Goal: Task Accomplishment & Management: Manage account settings

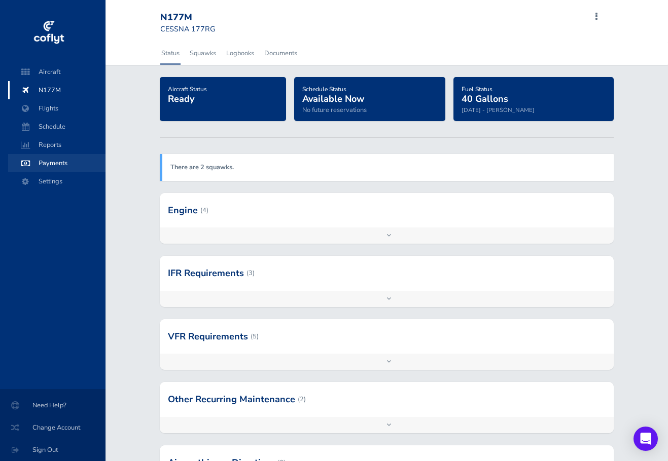
click at [50, 162] on span "Payments" at bounding box center [56, 163] width 77 height 18
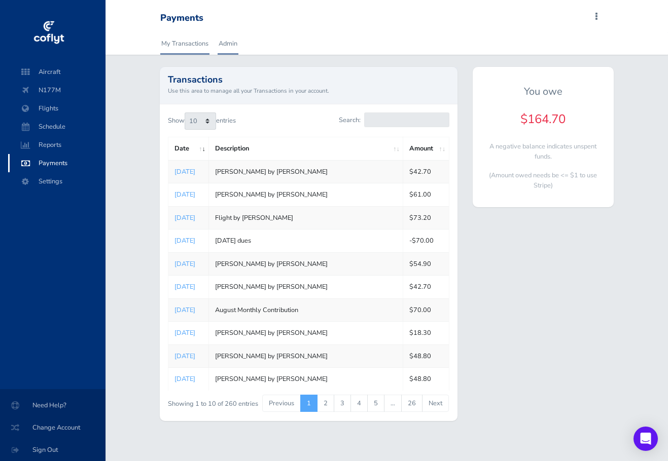
click at [229, 43] on link "Admin" at bounding box center [228, 43] width 21 height 22
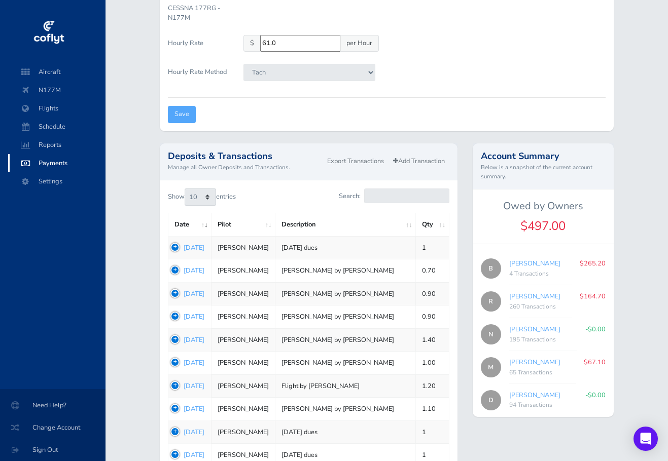
scroll to position [304, 0]
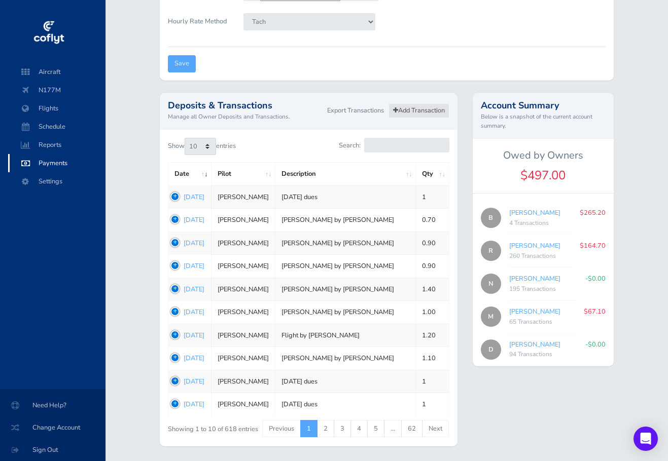
click at [402, 106] on link "Add Transaction" at bounding box center [418, 110] width 61 height 15
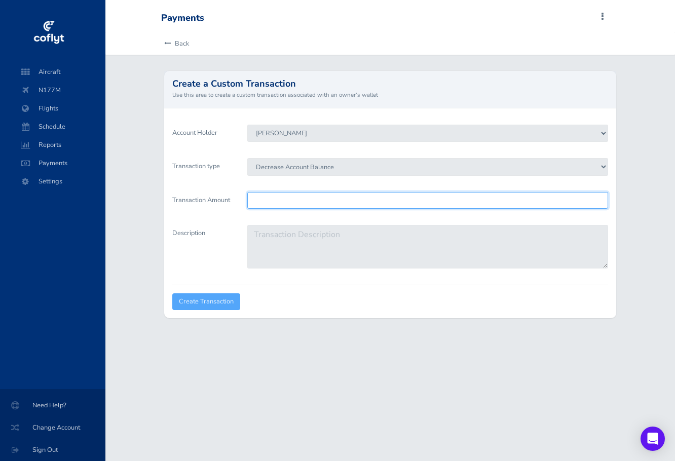
click at [257, 203] on input "Transaction Amount" at bounding box center [427, 200] width 360 height 17
type input "164.70"
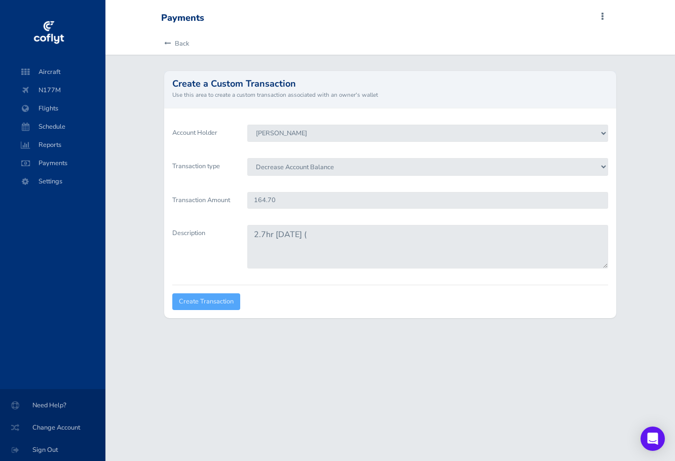
click at [298, 419] on div "Payments Add Squawk Add Flight Add Reservation R Profile Settings Account Users…" at bounding box center [390, 230] width 570 height 461
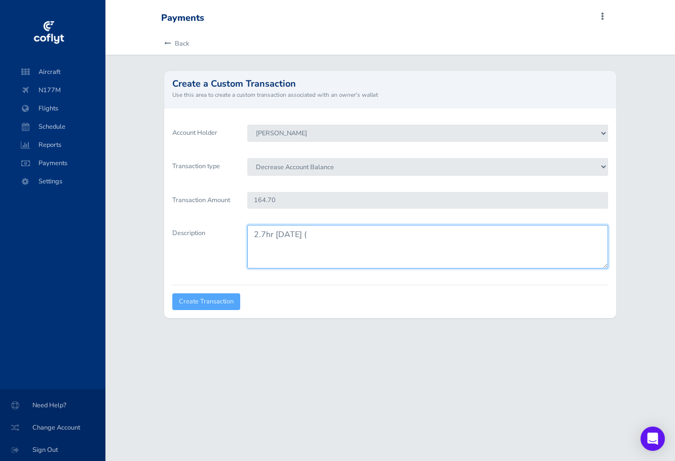
drag, startPoint x: 265, startPoint y: 232, endPoint x: 253, endPoint y: 232, distance: 12.2
click at [253, 232] on textarea "2.7hr August 2025 (" at bounding box center [427, 247] width 360 height 44
click at [327, 234] on textarea "3.8hr August 2025 (" at bounding box center [427, 247] width 360 height 44
type textarea "3.8hr August 2025 $231.80 minus remaining credit from advance payment in Januar…"
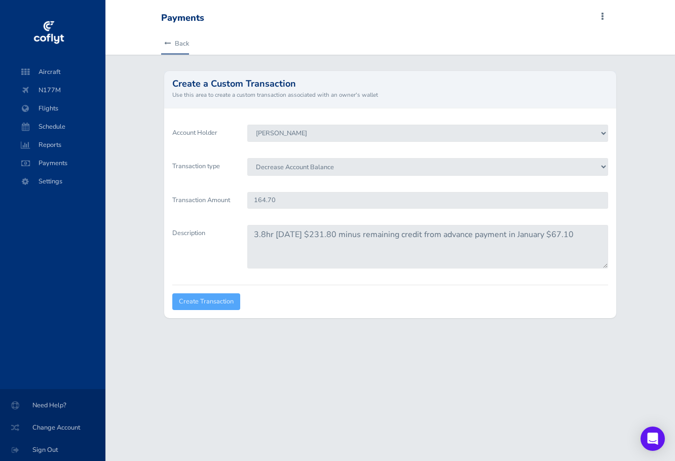
click at [167, 41] on icon at bounding box center [167, 44] width 7 height 7
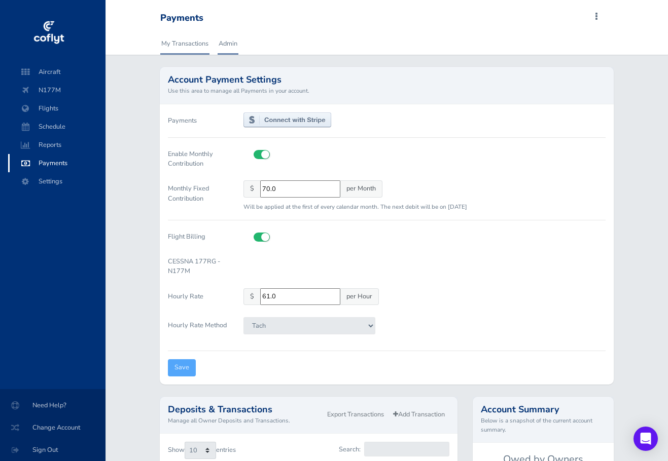
click at [181, 41] on link "My Transactions" at bounding box center [184, 43] width 49 height 22
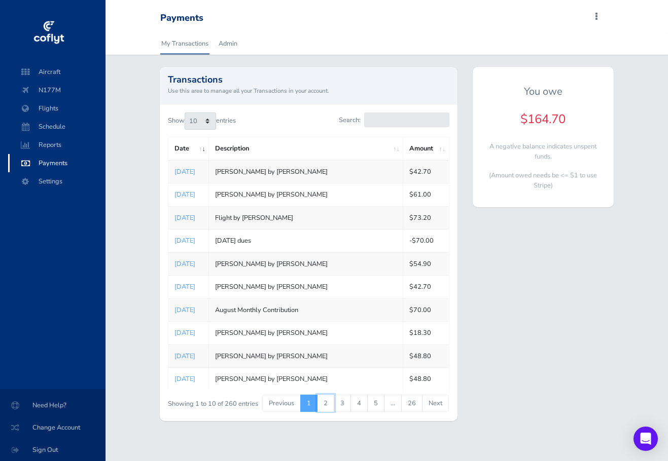
click at [327, 402] on link "2" at bounding box center [325, 403] width 17 height 17
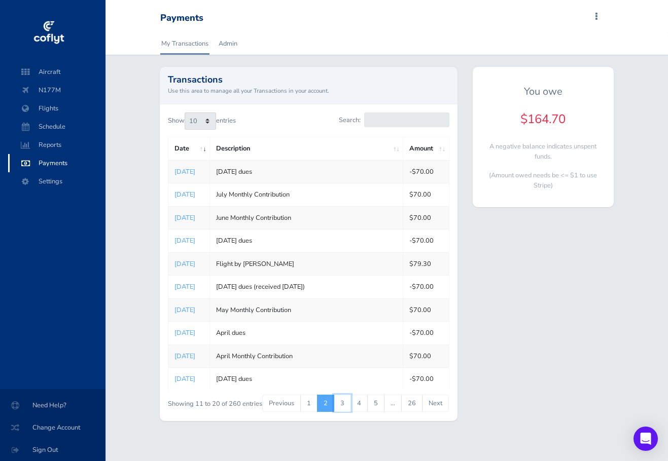
click at [343, 402] on link "3" at bounding box center [342, 403] width 17 height 17
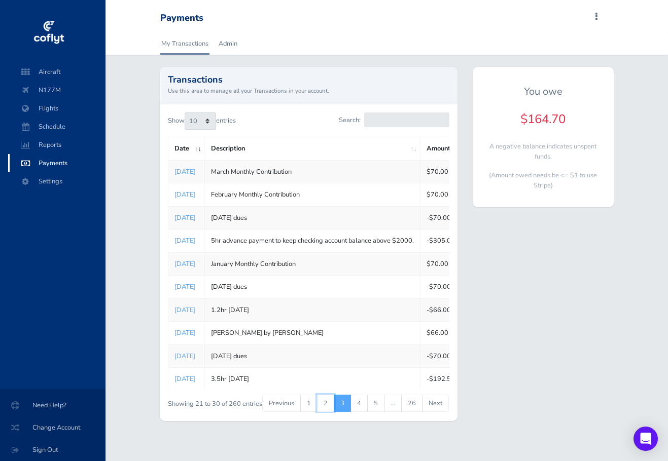
click at [328, 403] on link "2" at bounding box center [325, 403] width 17 height 17
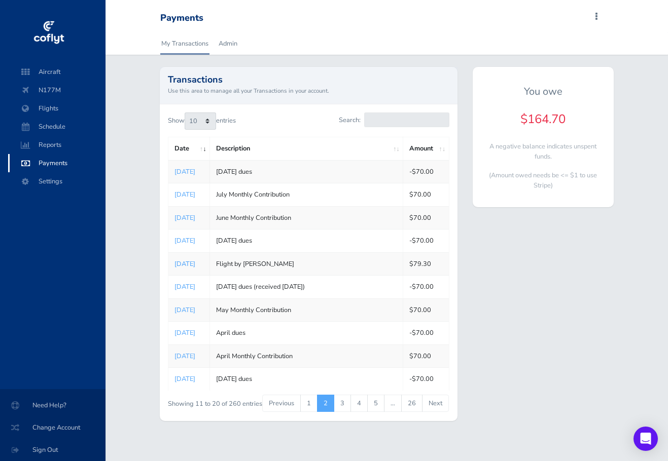
click at [195, 263] on link "May 19, 2025" at bounding box center [184, 264] width 21 height 9
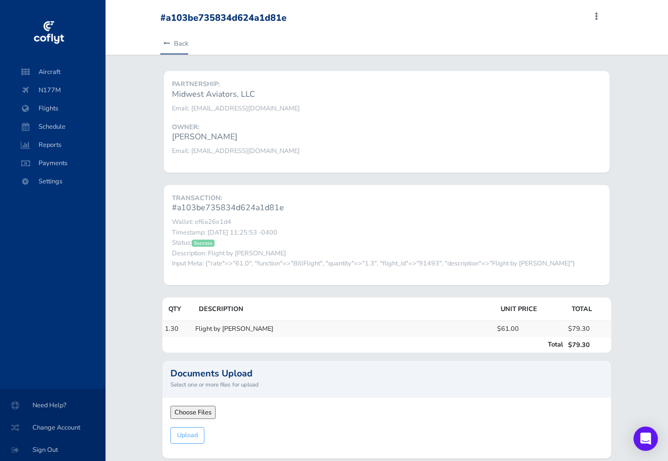
click at [170, 41] on link "Back" at bounding box center [174, 43] width 28 height 22
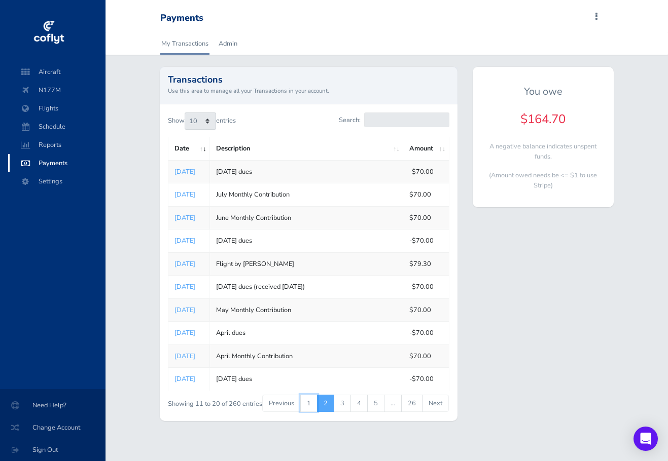
click at [310, 402] on link "1" at bounding box center [308, 403] width 17 height 17
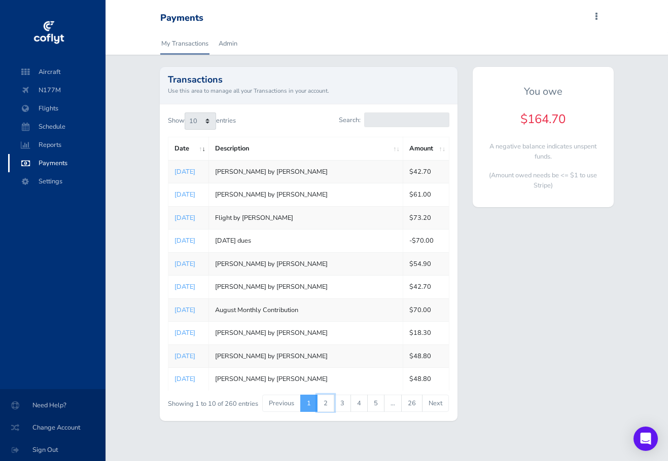
click at [329, 403] on link "2" at bounding box center [325, 403] width 17 height 17
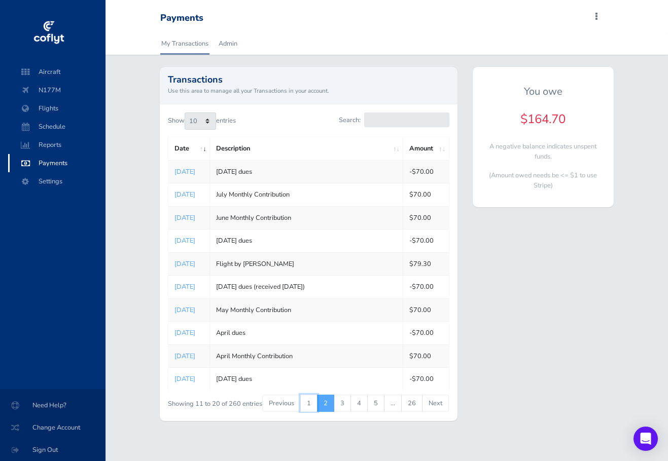
click at [311, 406] on link "1" at bounding box center [308, 403] width 17 height 17
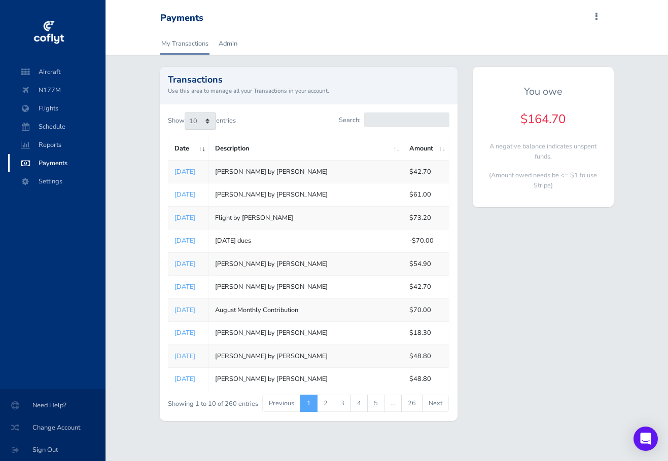
scroll to position [8, 0]
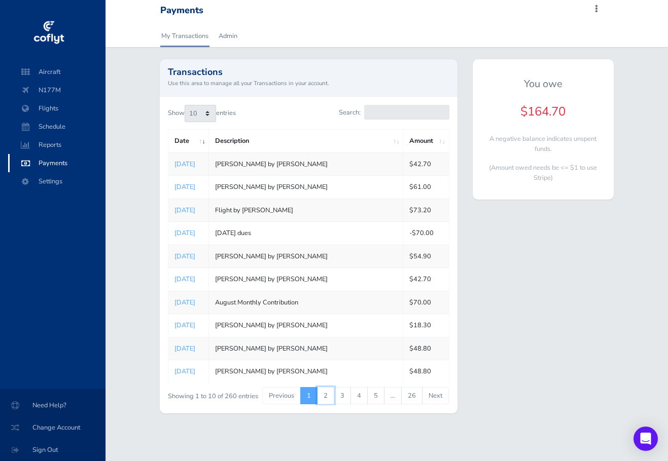
click at [330, 399] on link "2" at bounding box center [325, 395] width 17 height 17
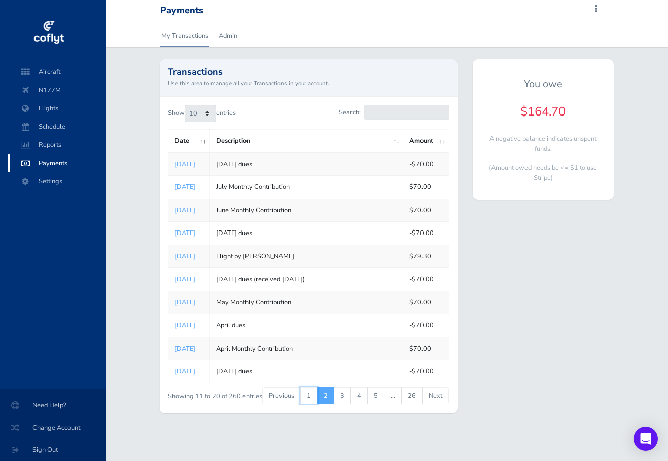
click at [309, 395] on link "1" at bounding box center [308, 395] width 17 height 17
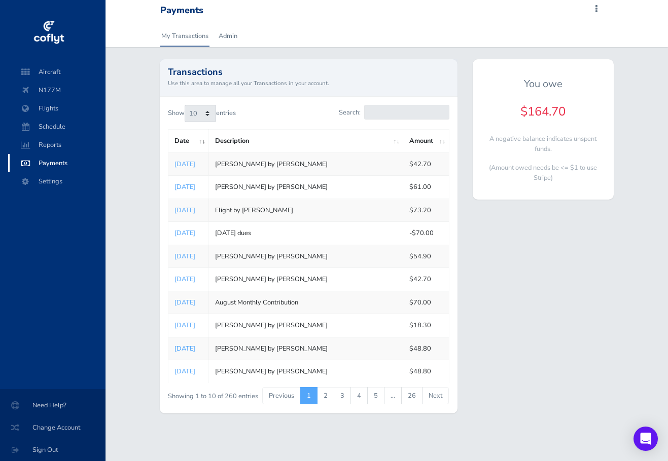
click at [192, 349] on link "[DATE]" at bounding box center [184, 348] width 21 height 9
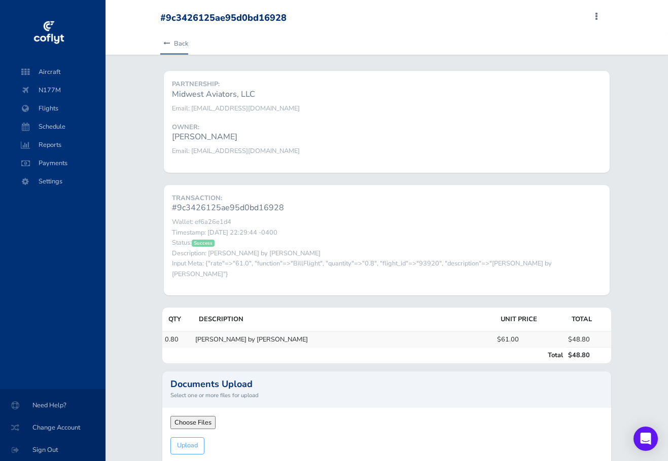
click at [165, 41] on icon at bounding box center [166, 44] width 7 height 7
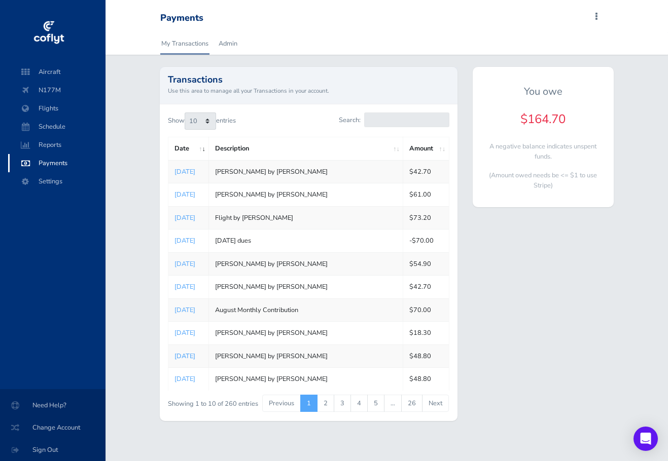
click at [195, 356] on link "Jul 18, 2025" at bounding box center [184, 356] width 21 height 9
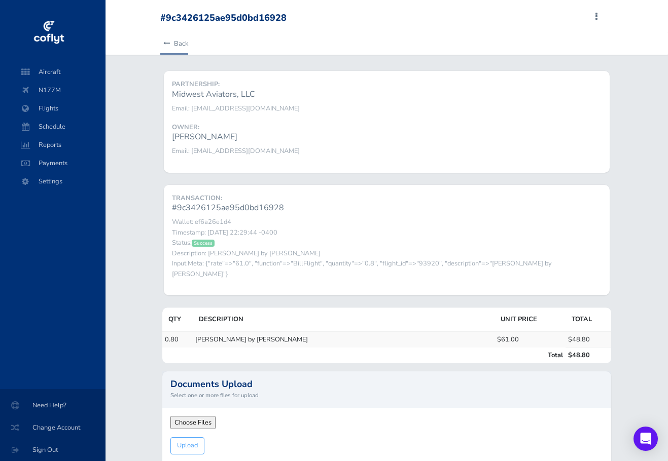
click at [169, 43] on icon at bounding box center [166, 44] width 7 height 7
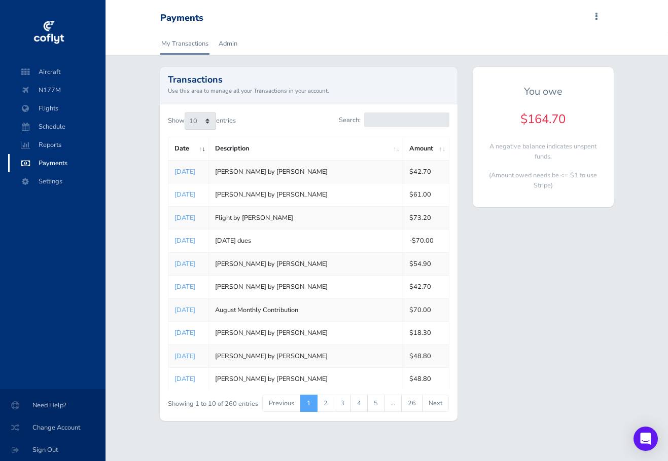
click at [191, 330] on link "Jul 18, 2025" at bounding box center [184, 333] width 21 height 9
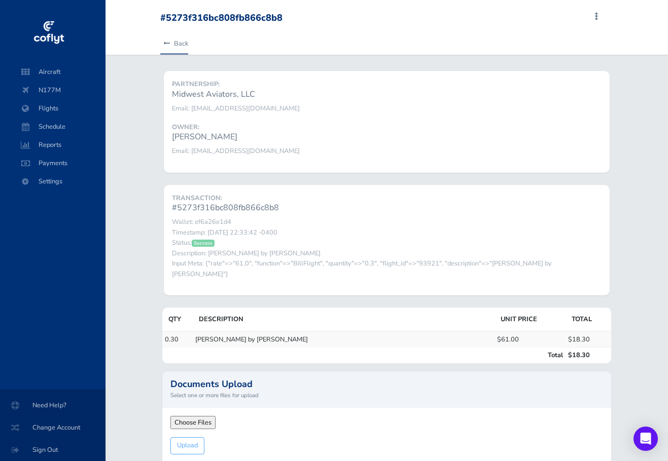
click at [170, 40] on link "Back" at bounding box center [174, 43] width 28 height 22
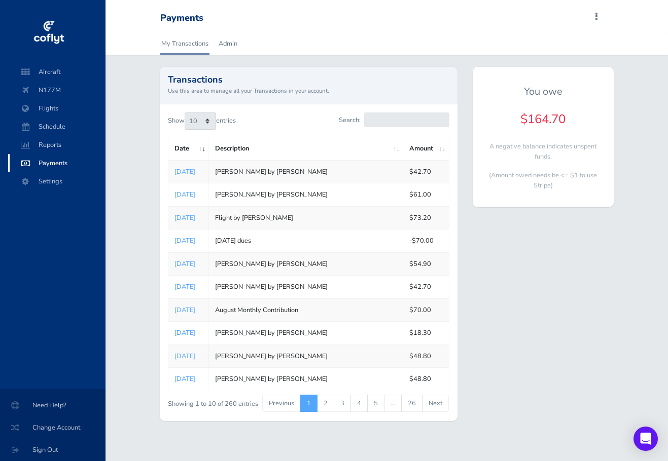
click at [194, 333] on link "[DATE]" at bounding box center [184, 333] width 21 height 9
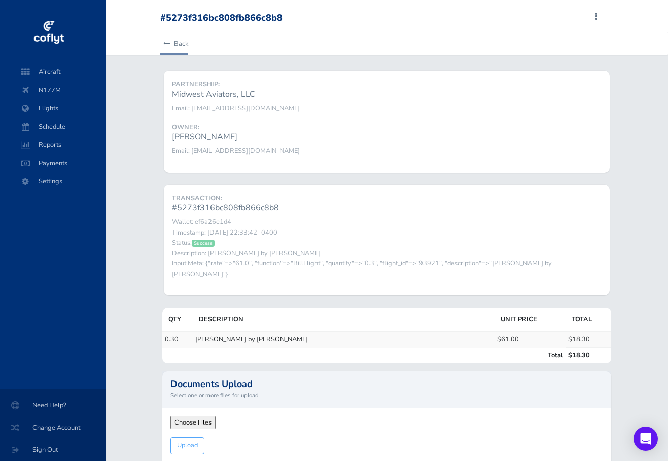
click at [169, 39] on link "Back" at bounding box center [174, 43] width 28 height 22
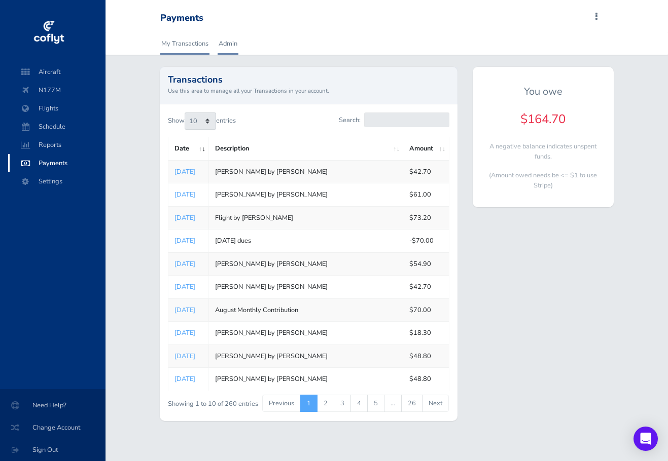
click at [227, 42] on link "Admin" at bounding box center [228, 43] width 21 height 22
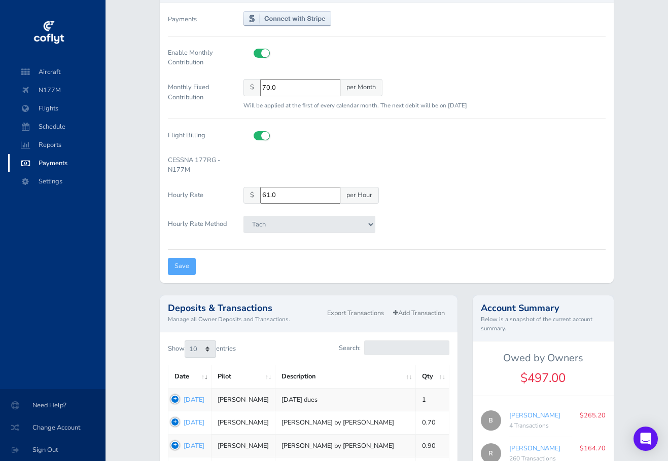
scroll to position [152, 0]
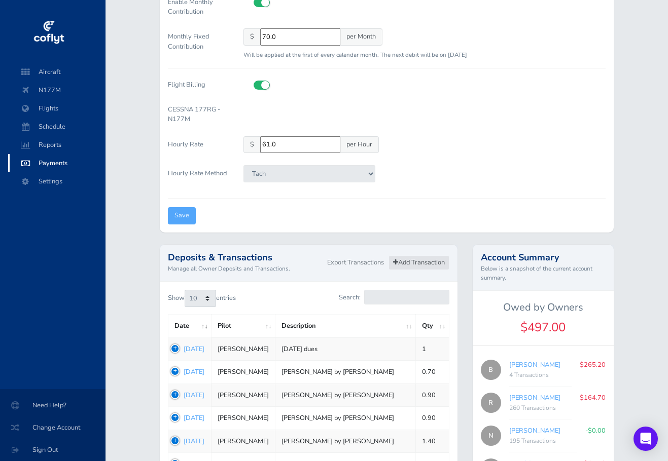
click at [411, 259] on link "Add Transaction" at bounding box center [418, 263] width 61 height 15
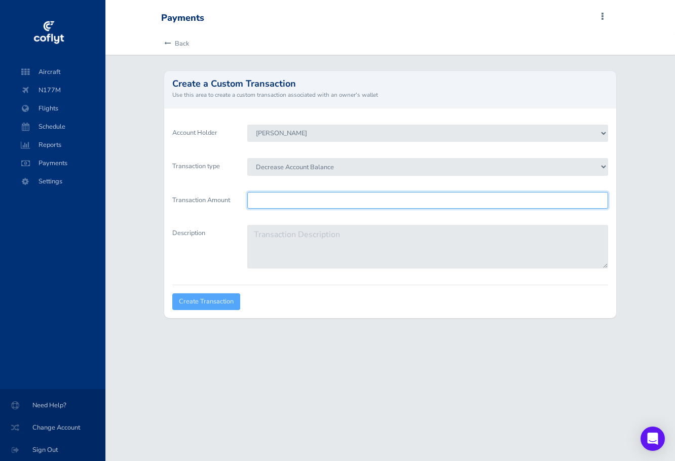
click at [261, 201] on input "Transaction Amount" at bounding box center [427, 200] width 360 height 17
type input "164.70"
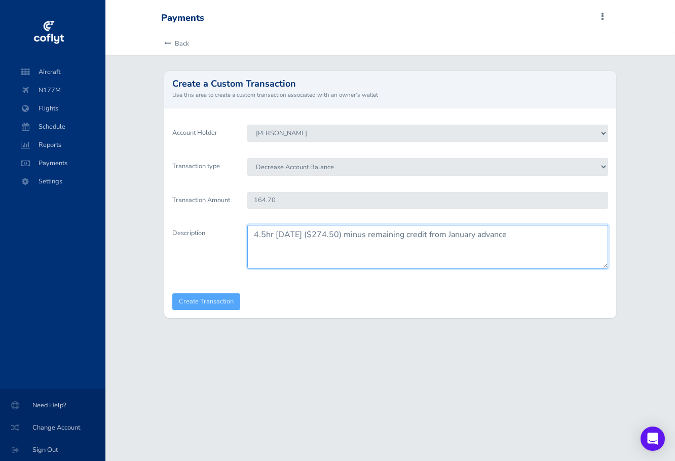
click at [497, 233] on textarea "4.5hr August 2025 ($274.50) minus remaining credit from January advance" at bounding box center [427, 247] width 360 height 44
click at [543, 234] on textarea "4.5hr August 2025 ($274.50) minus remaining credit from January 5hr advance" at bounding box center [427, 247] width 360 height 44
click at [388, 234] on textarea "4.5hr August 2025 ($274.50) minus remaining credit from January 5hr advance ($3…" at bounding box center [427, 247] width 360 height 44
click at [395, 233] on textarea "4.5hr August 2025 ($274.50) minus 2.7hr ($109.80) remaining credit from January…" at bounding box center [427, 247] width 360 height 44
click at [391, 234] on textarea "4.5hr August 2025 ($274.50) minus 2.8hr ($109.80) remaining credit from January…" at bounding box center [427, 247] width 360 height 44
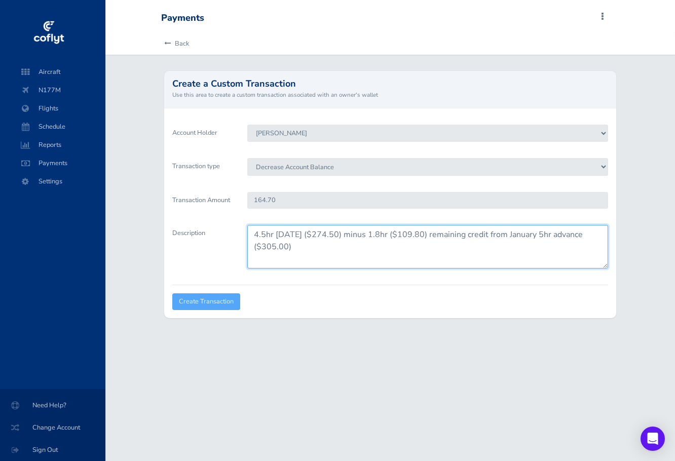
click at [555, 234] on textarea "4.5hr August 2025 ($274.50) minus 1.8hr ($109.80) remaining credit from January…" at bounding box center [427, 247] width 360 height 44
type textarea "4.5hr August 2025 ($274.50) minus 1.8hr ($109.80) remaining credit from January…"
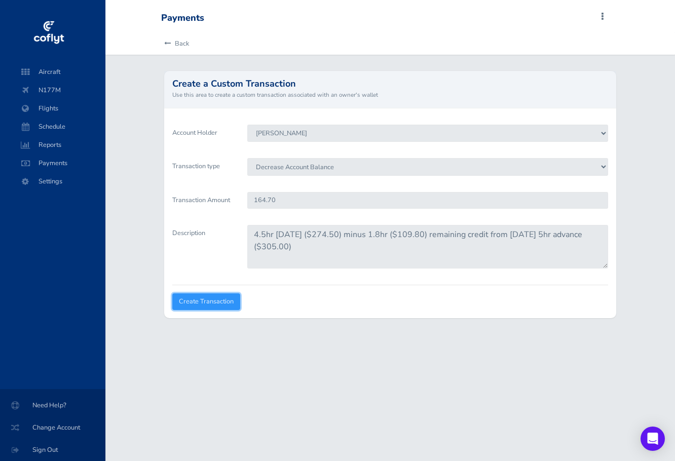
click at [215, 301] on input "Create Transaction" at bounding box center [206, 302] width 68 height 17
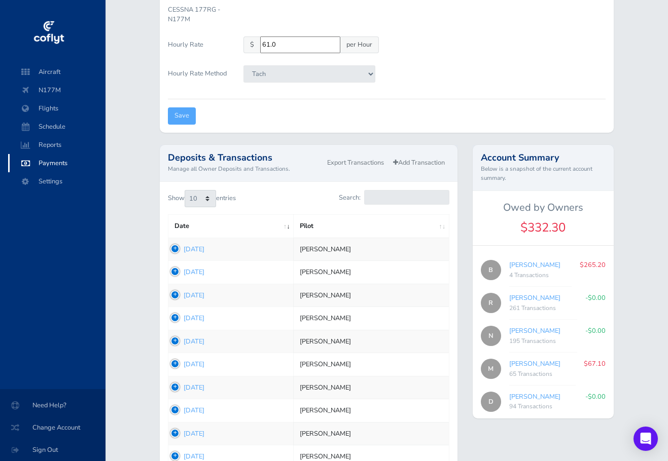
scroll to position [254, 0]
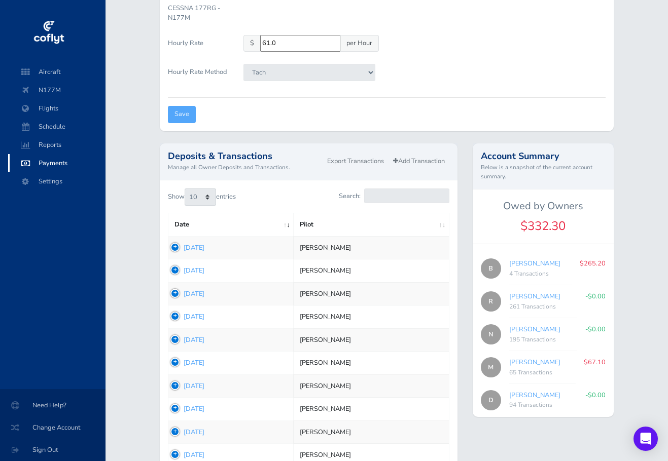
click at [173, 245] on td "1755903406 Aug 22, 2025" at bounding box center [230, 247] width 125 height 23
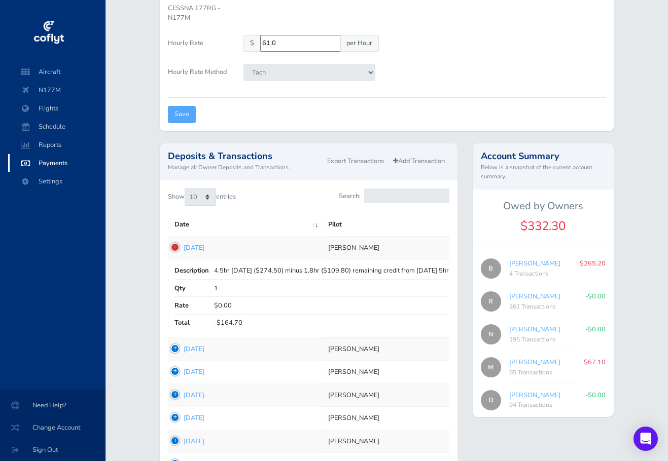
click at [173, 245] on td "1755903406 Aug 22, 2025" at bounding box center [245, 247] width 154 height 23
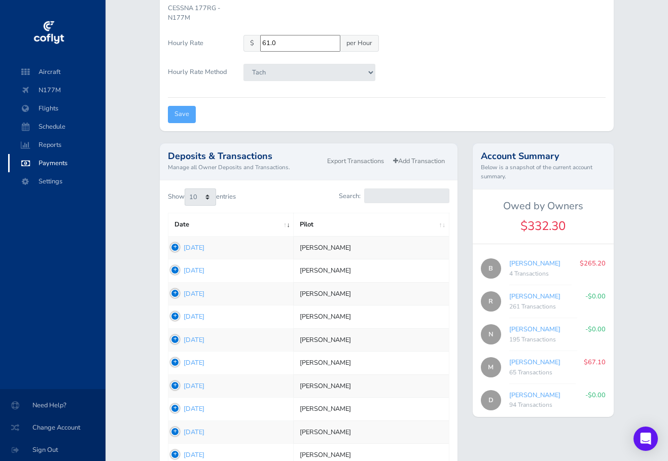
click at [175, 246] on td "1755903406 Aug 22, 2025" at bounding box center [230, 247] width 125 height 23
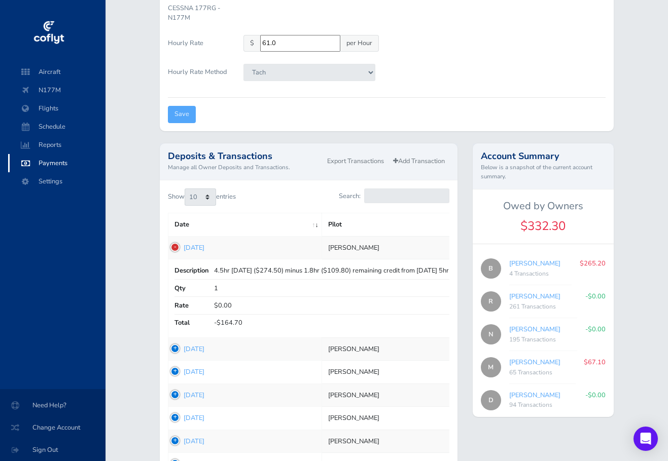
click at [175, 246] on td "1755903406 Aug 22, 2025" at bounding box center [245, 247] width 154 height 23
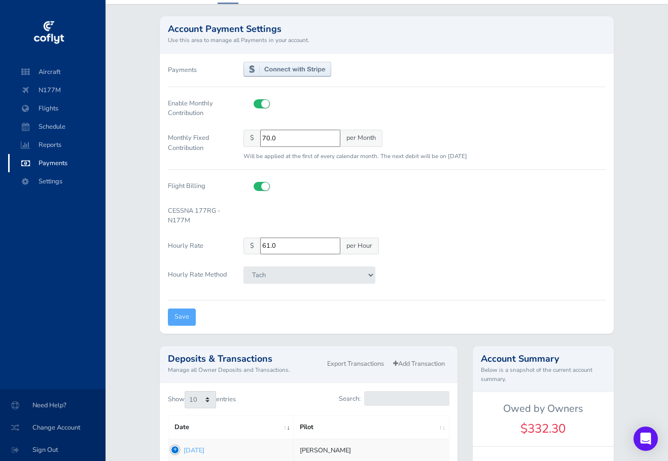
scroll to position [0, 0]
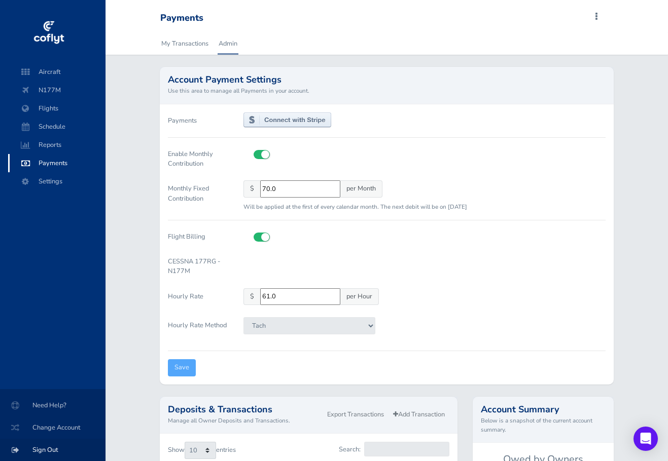
click at [48, 448] on span "Sign Out" at bounding box center [52, 450] width 81 height 18
